Goal: Communication & Community: Answer question/provide support

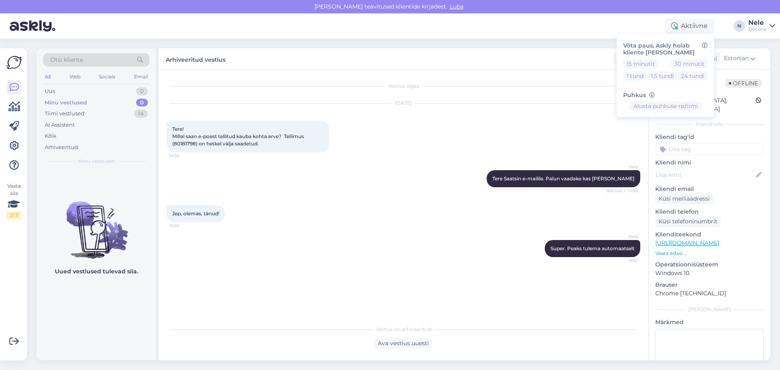
click at [495, 216] on div "Jep, olemas, tänud! 15:00" at bounding box center [402, 213] width 473 height 35
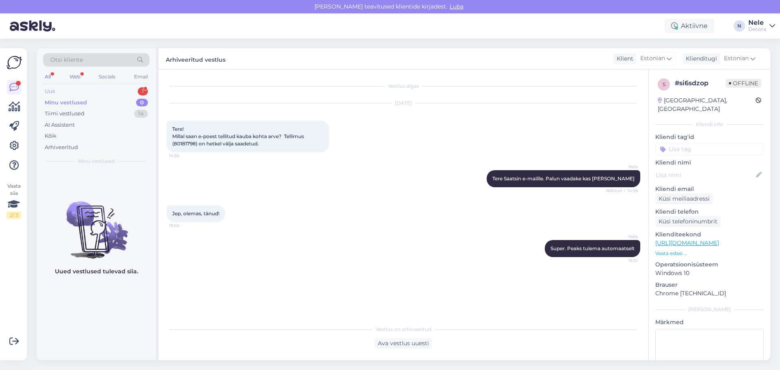
click at [66, 93] on div "Uus 1" at bounding box center [96, 91] width 106 height 11
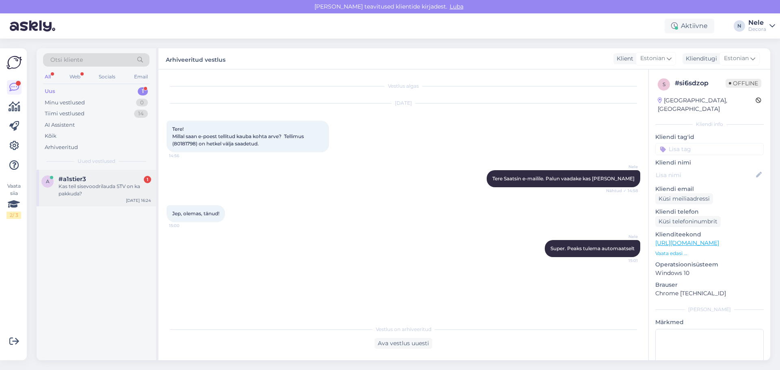
click at [73, 183] on div "Kas teil sisevoodrilauda STV on ka pakkuda?" at bounding box center [104, 190] width 93 height 15
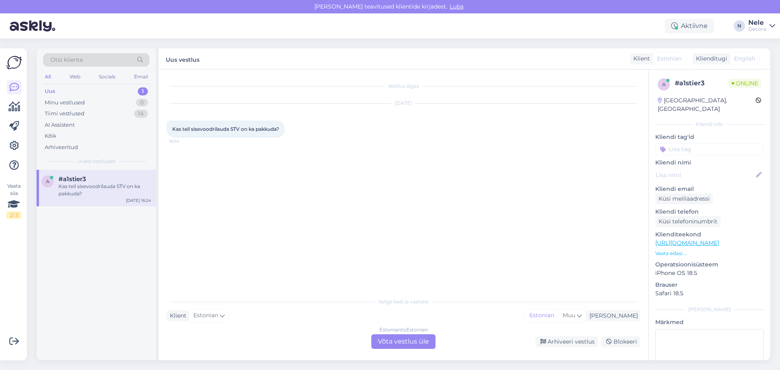
click at [413, 343] on div "Estonian to Estonian Võta vestlus üle" at bounding box center [403, 341] width 64 height 15
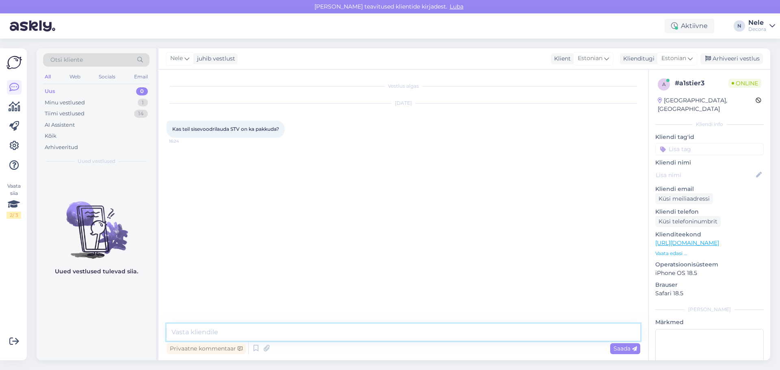
click at [219, 335] on textarea at bounding box center [402, 332] width 473 height 17
type textarea "Tere"
drag, startPoint x: 241, startPoint y: 129, endPoint x: 189, endPoint y: 130, distance: 51.6
click at [189, 130] on span "Kas teil sisevoodrilauda STV on ka pakkuda?" at bounding box center [225, 129] width 107 height 6
copy span "sisevoodrilauda STV"
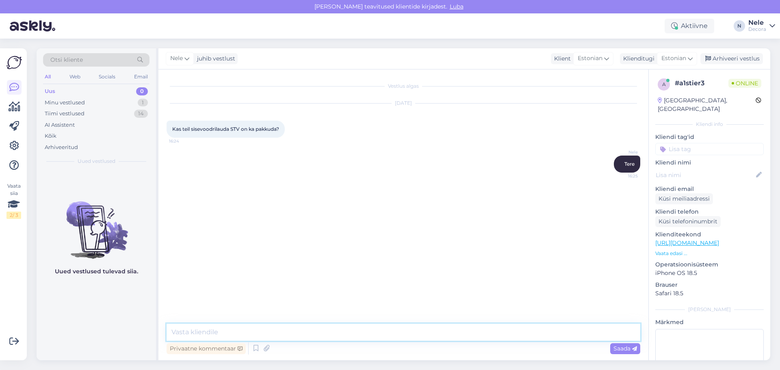
click at [191, 331] on textarea at bounding box center [402, 332] width 473 height 17
type textarea "Kauplustes kohe saadavana kahjuks ei ole"
type textarea "O"
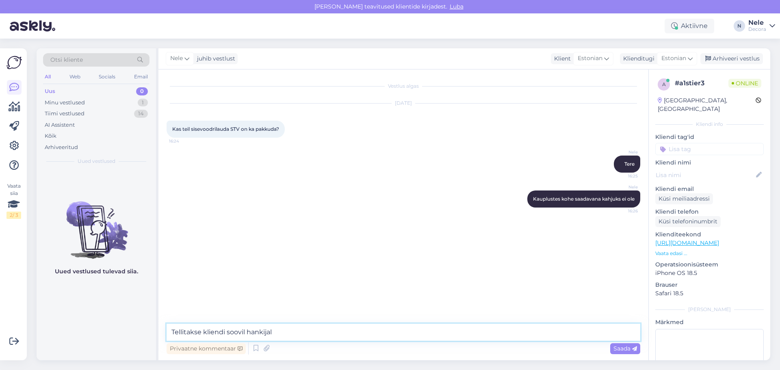
type textarea "Tellitakse kliendi soovil hankijalt"
click at [180, 333] on textarea at bounding box center [402, 332] width 473 height 17
paste textarea "[URL][DOMAIN_NAME]"
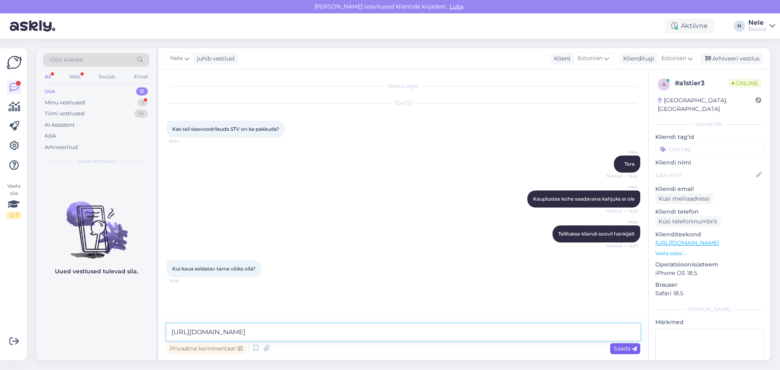
type textarea "[URL][DOMAIN_NAME]"
click at [625, 348] on span "Saada" at bounding box center [625, 348] width 24 height 7
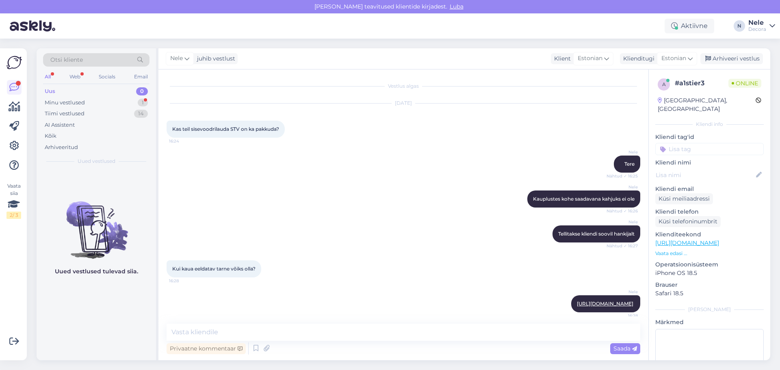
scroll to position [5, 0]
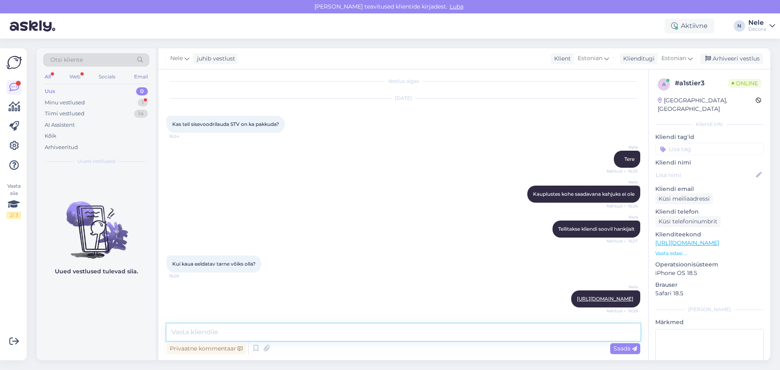
click at [189, 325] on textarea at bounding box center [402, 332] width 473 height 17
type textarea "Ei [PERSON_NAME] siit öelda. Selleks tuleks esitada kas toote päring meile või …"
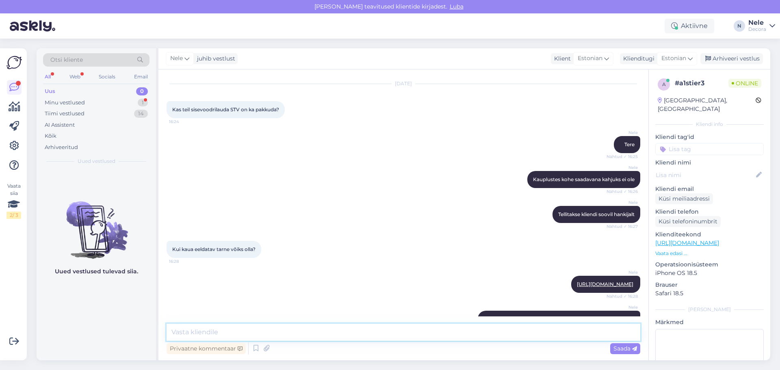
scroll to position [47, 0]
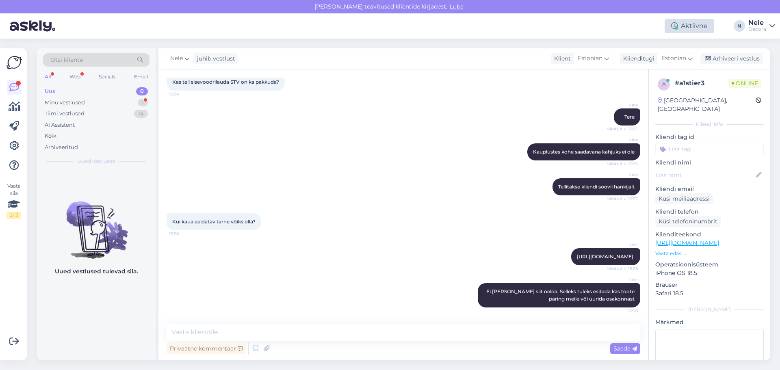
click at [695, 23] on div "Aktiivne" at bounding box center [689, 26] width 50 height 15
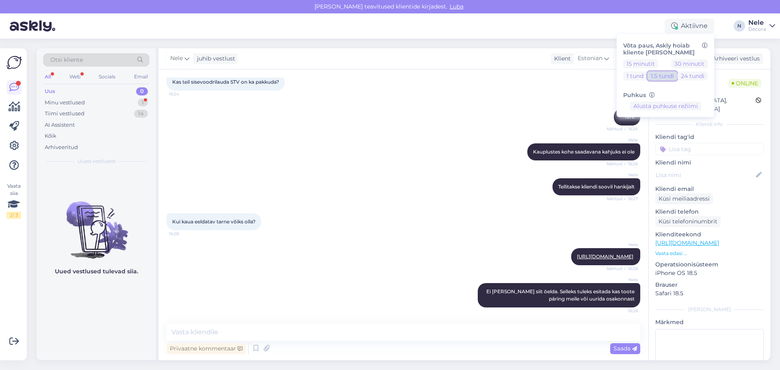
click at [661, 76] on button "1.5 tundi" at bounding box center [662, 75] width 30 height 9
